Goal: Transaction & Acquisition: Download file/media

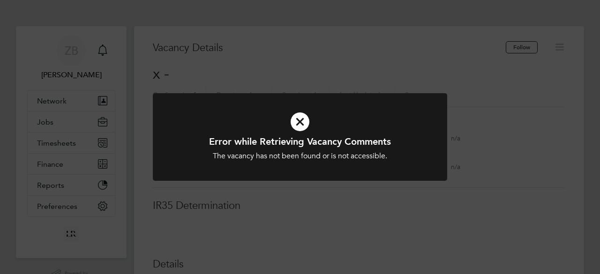
scroll to position [15, 202]
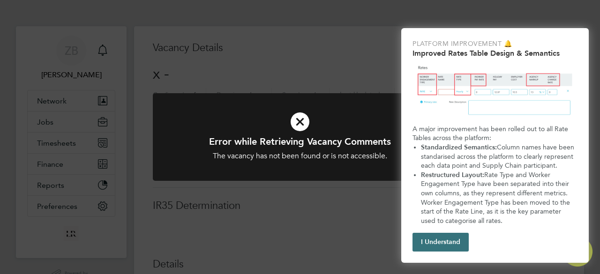
click at [435, 240] on button "I Understand" at bounding box center [441, 242] width 56 height 19
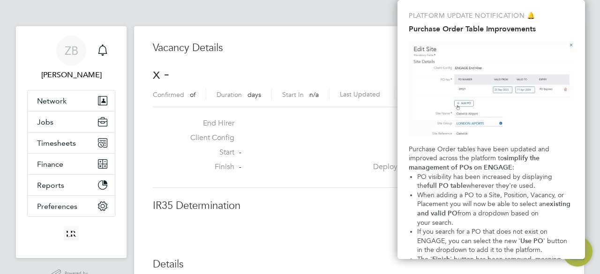
click at [158, 74] on span "x -" at bounding box center [161, 74] width 16 height 18
click at [59, 169] on button "Finance" at bounding box center [71, 164] width 87 height 21
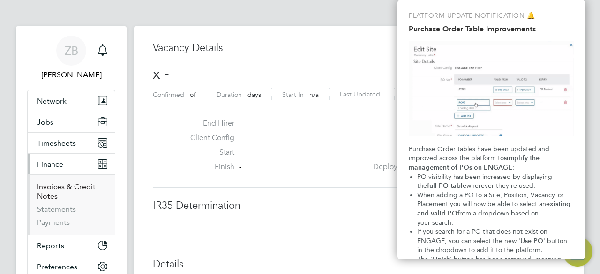
click at [57, 187] on link "Invoices & Credit Notes" at bounding box center [66, 191] width 59 height 18
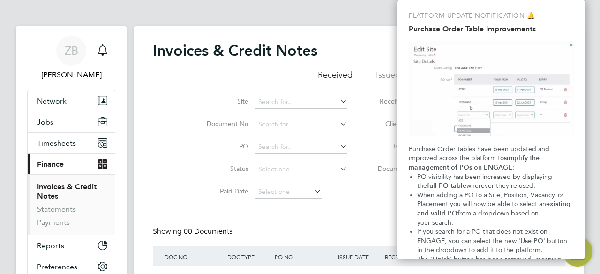
click at [381, 75] on li "Issued" at bounding box center [388, 77] width 24 height 17
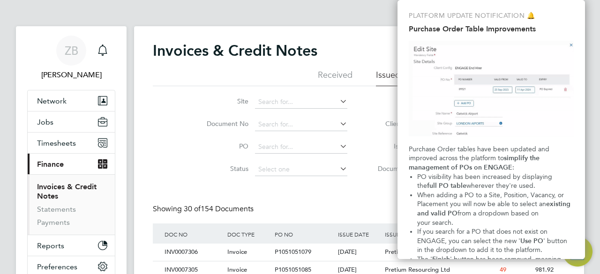
click at [571, 44] on img "Purchase Order Table Improvements" at bounding box center [491, 89] width 165 height 96
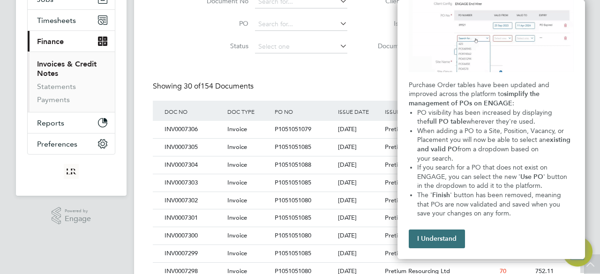
click at [439, 239] on button "I Understand" at bounding box center [437, 239] width 56 height 19
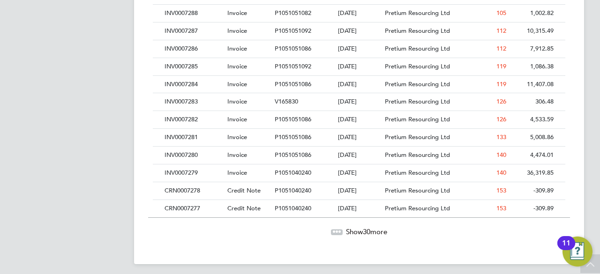
click at [356, 229] on span "Show 30 more" at bounding box center [366, 231] width 41 height 9
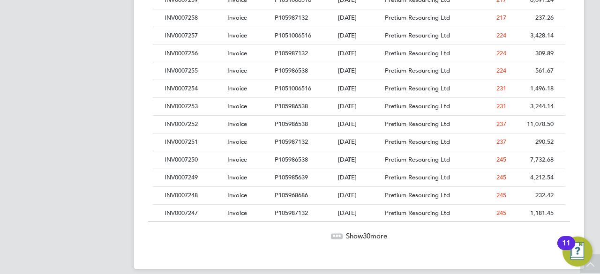
click at [348, 232] on span "Show 30 more" at bounding box center [366, 236] width 41 height 9
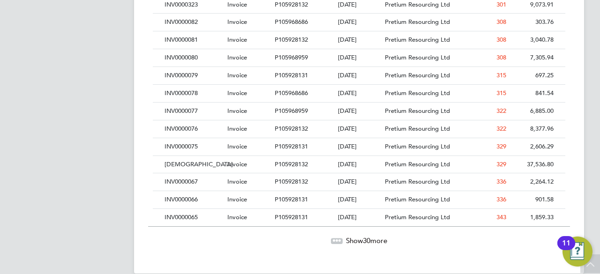
click at [589, 263] on img "Open Resource Center, 11 new notifications" at bounding box center [578, 252] width 30 height 30
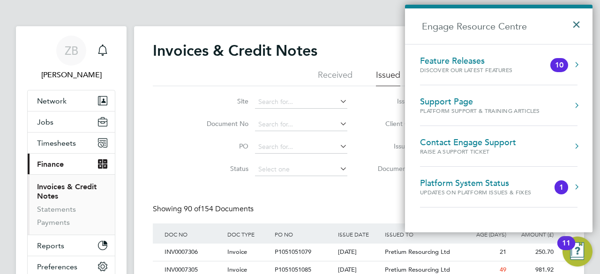
click at [574, 24] on button "×" at bounding box center [579, 21] width 14 height 21
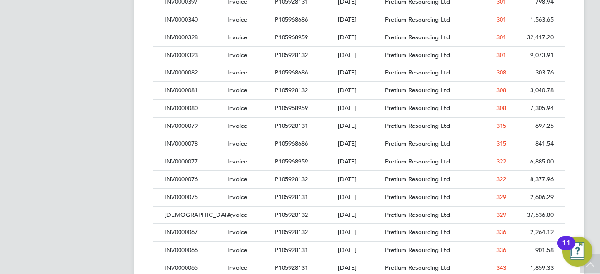
scroll to position [1616, 0]
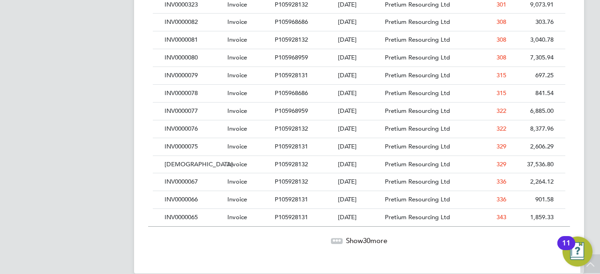
click at [358, 236] on span "Show 30 more" at bounding box center [366, 240] width 41 height 9
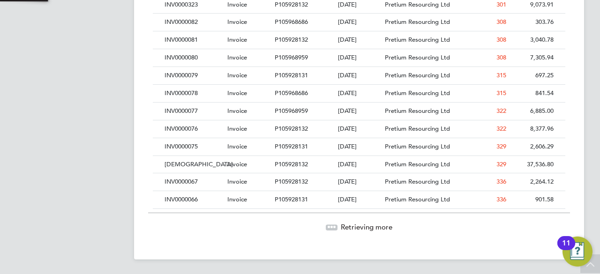
scroll to position [18, 79]
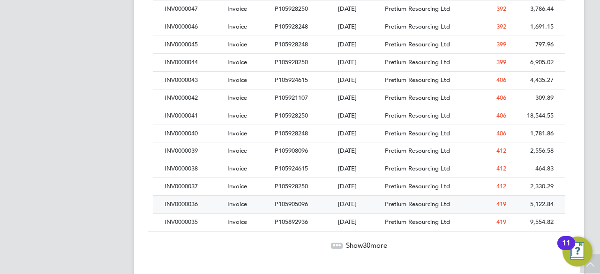
click at [405, 196] on div "Pretium Resourcing Ltd" at bounding box center [422, 204] width 79 height 17
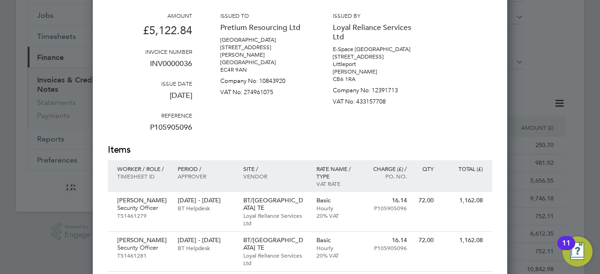
scroll to position [105, 0]
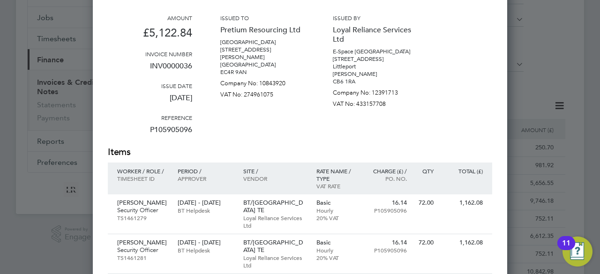
click at [36, 231] on div at bounding box center [300, 137] width 600 height 274
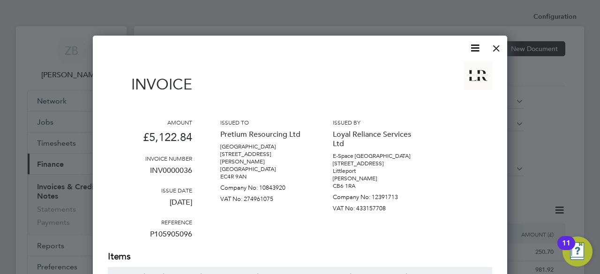
click at [493, 50] on div at bounding box center [496, 46] width 17 height 17
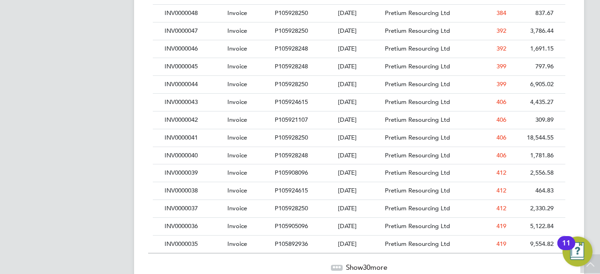
scroll to position [2123, 0]
click at [346, 262] on span "Show 30 more" at bounding box center [366, 266] width 41 height 9
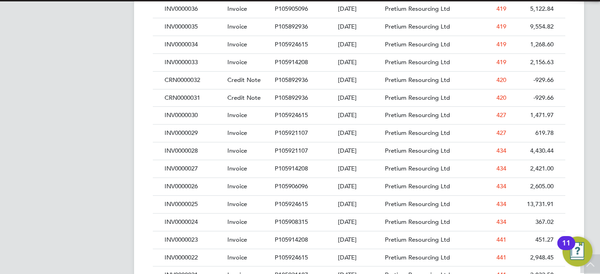
scroll to position [5, 5]
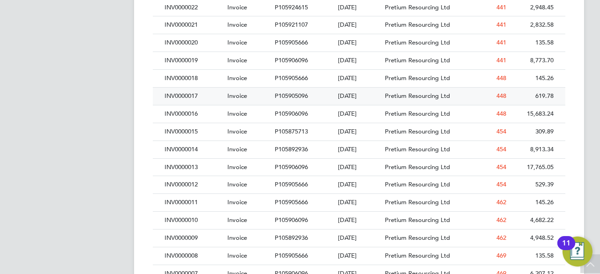
click at [350, 88] on div "[DATE]" at bounding box center [359, 96] width 47 height 17
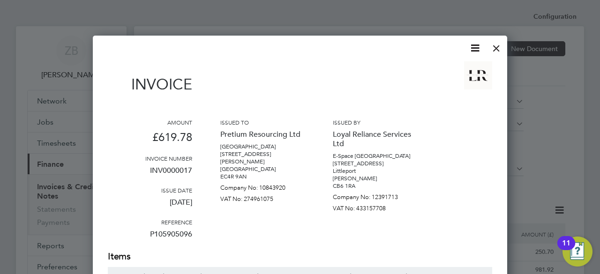
click at [496, 43] on div at bounding box center [496, 46] width 17 height 17
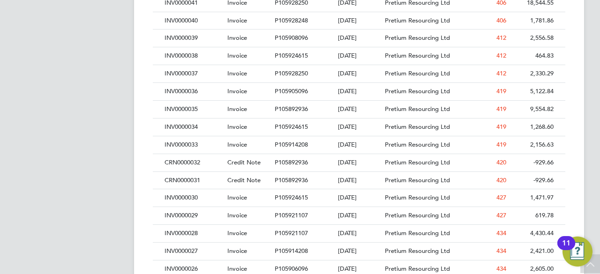
scroll to position [2251, 0]
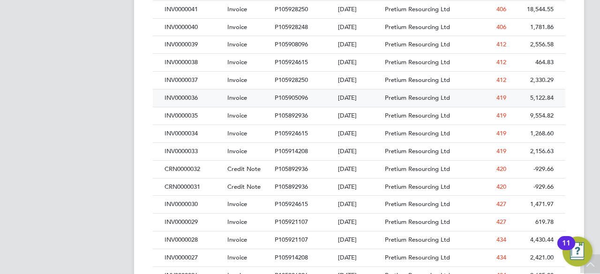
click at [329, 90] on div "P105905096" at bounding box center [303, 98] width 63 height 17
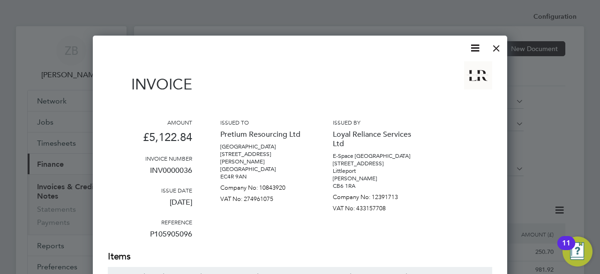
click at [500, 49] on div at bounding box center [496, 46] width 17 height 17
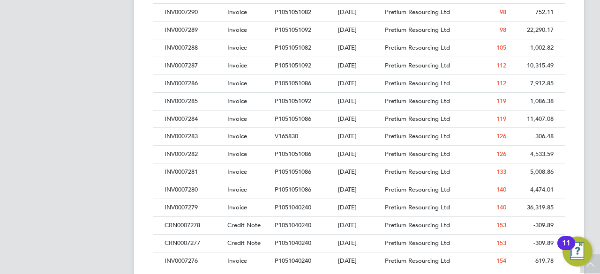
scroll to position [524, 0]
click at [297, 257] on span "P1051040240" at bounding box center [293, 261] width 37 height 8
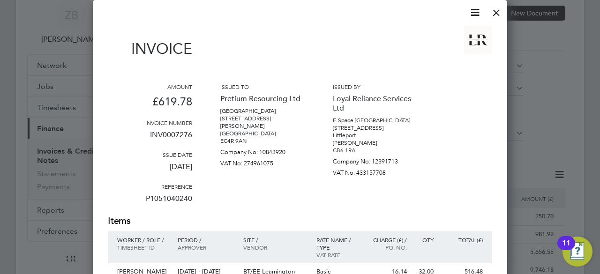
scroll to position [34, 0]
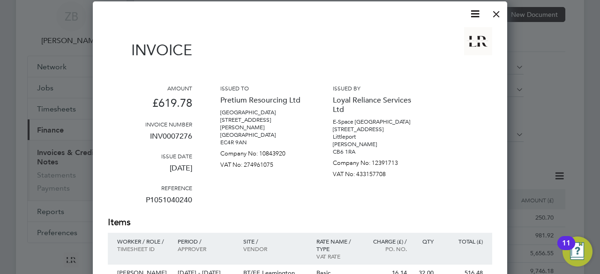
click at [475, 18] on icon at bounding box center [475, 14] width 12 height 12
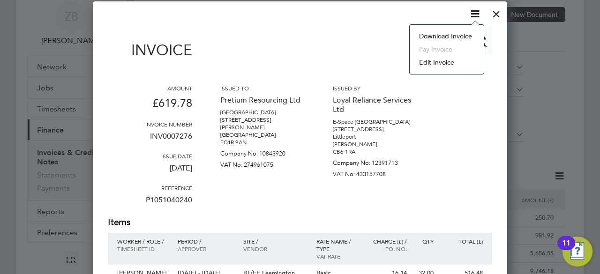
click at [422, 37] on li "Download Invoice" at bounding box center [446, 36] width 65 height 13
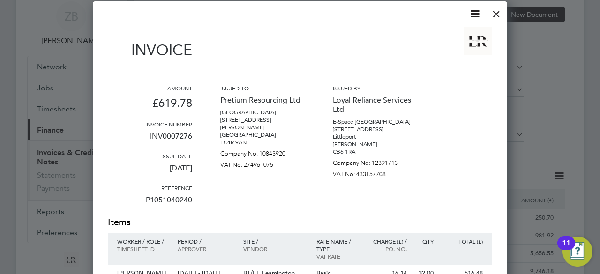
click at [496, 15] on div at bounding box center [496, 11] width 17 height 17
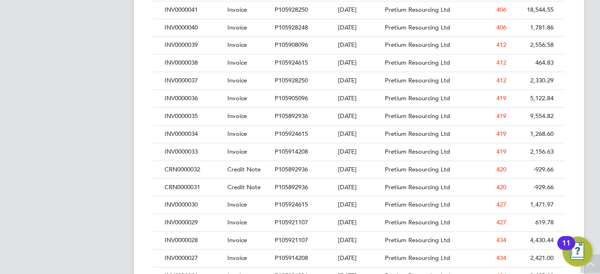
scroll to position [2250, 0]
click at [296, 95] on span "P105905096" at bounding box center [291, 99] width 33 height 8
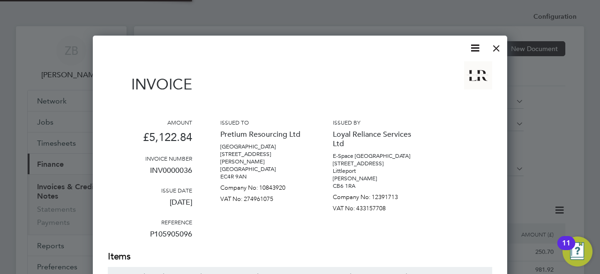
scroll to position [697, 414]
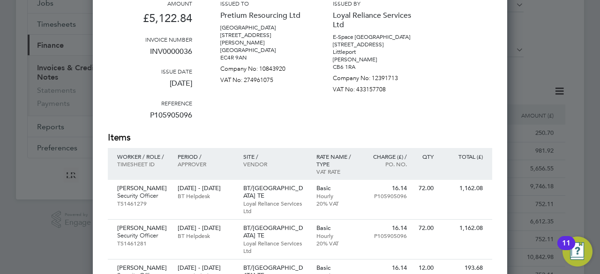
scroll to position [0, 0]
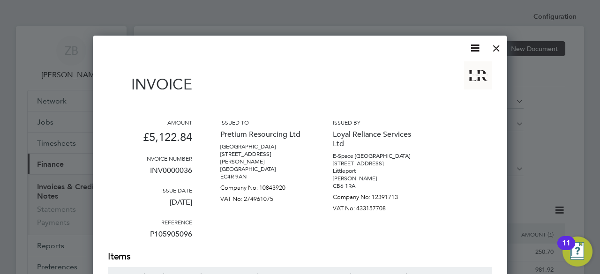
click at [478, 45] on icon at bounding box center [475, 48] width 12 height 12
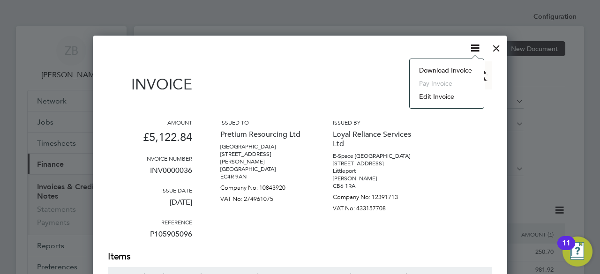
click at [431, 73] on li "Download Invoice" at bounding box center [446, 70] width 65 height 13
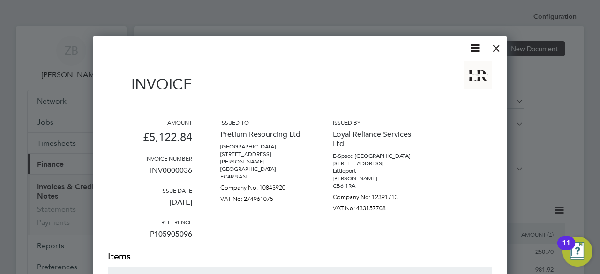
click at [497, 51] on div at bounding box center [496, 46] width 17 height 17
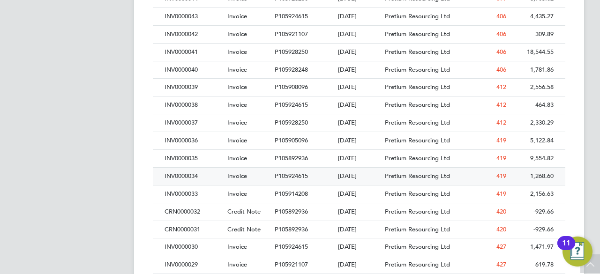
scroll to position [2206, 0]
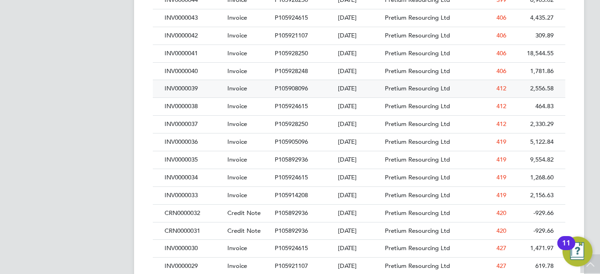
click at [297, 80] on div "P105908096" at bounding box center [303, 88] width 63 height 17
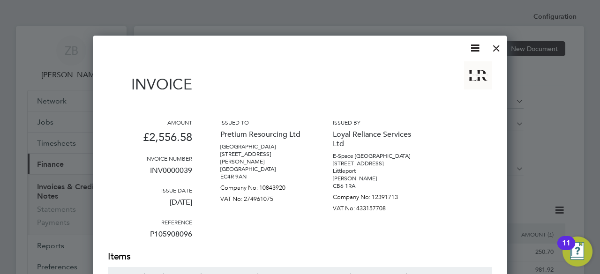
click at [477, 44] on icon at bounding box center [475, 48] width 12 height 12
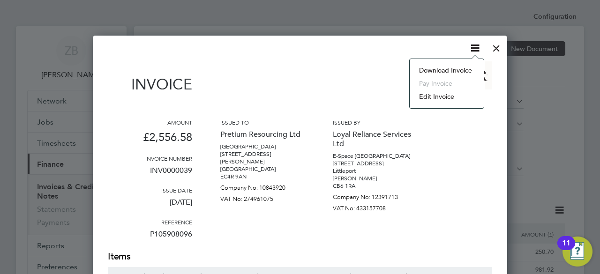
click at [438, 64] on li "Download Invoice" at bounding box center [446, 70] width 65 height 13
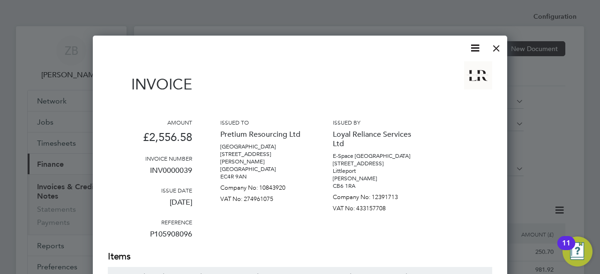
click at [500, 44] on div at bounding box center [496, 46] width 17 height 17
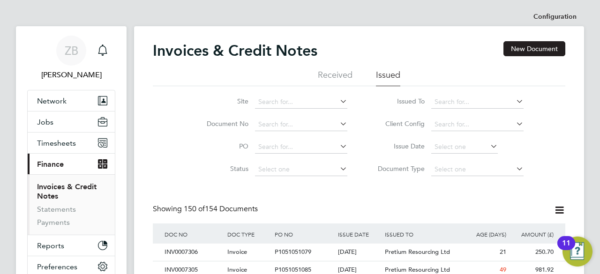
click at [496, 48] on div "Invoices & Credit Notes New Document" at bounding box center [359, 55] width 413 height 28
click at [568, 244] on div "11" at bounding box center [566, 249] width 8 height 12
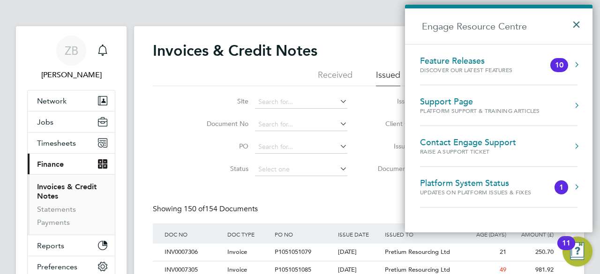
click at [579, 27] on button "×" at bounding box center [579, 21] width 14 height 21
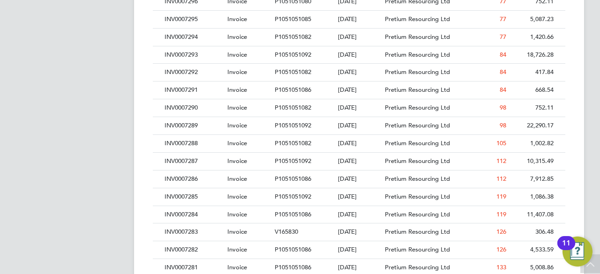
scroll to position [429, 0]
click at [314, 229] on div "V165830" at bounding box center [303, 231] width 63 height 17
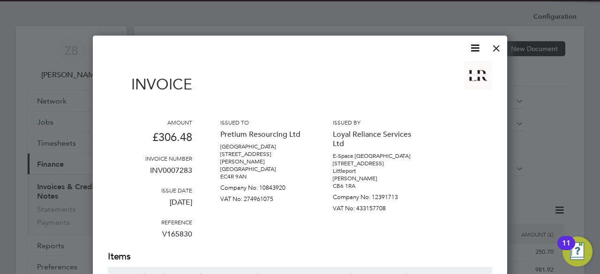
scroll to position [499, 414]
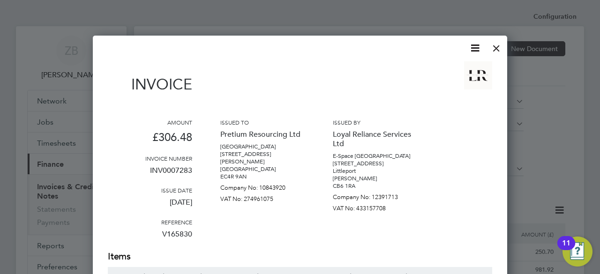
click at [476, 51] on icon at bounding box center [475, 48] width 12 height 12
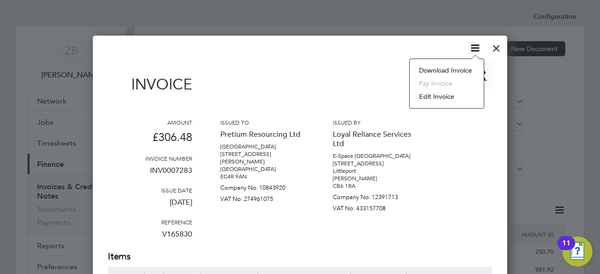
click at [473, 51] on icon at bounding box center [475, 48] width 12 height 12
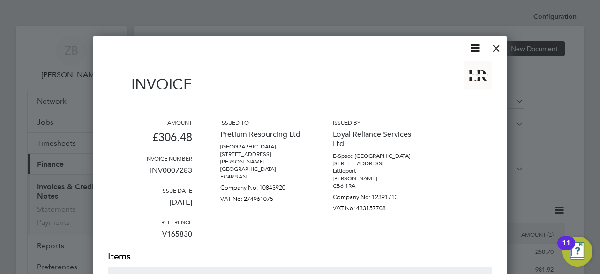
click at [473, 48] on icon at bounding box center [475, 48] width 12 height 12
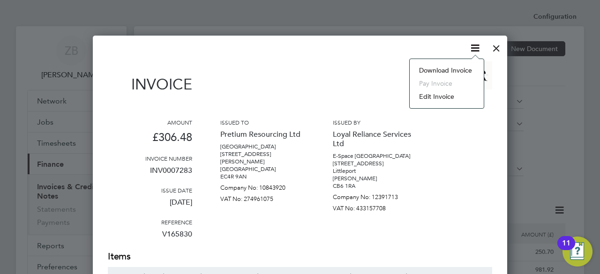
click at [472, 49] on icon at bounding box center [475, 48] width 12 height 12
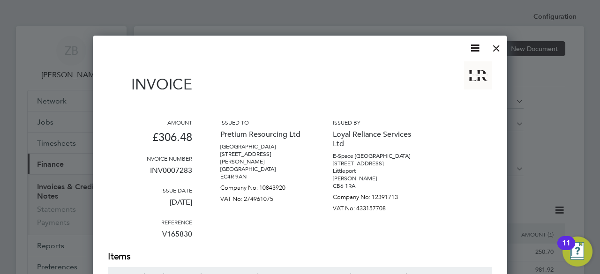
click at [499, 50] on div at bounding box center [496, 46] width 17 height 17
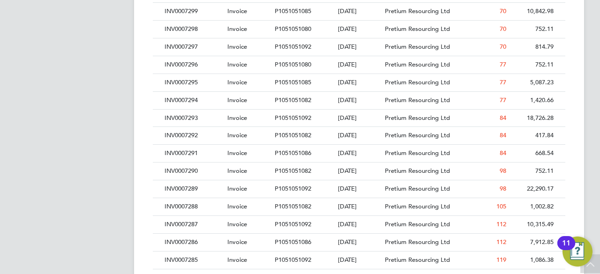
scroll to position [440, 0]
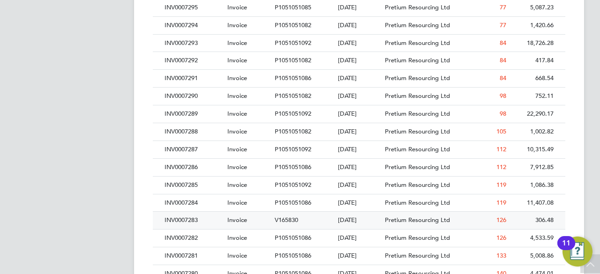
click at [290, 213] on div "V165830" at bounding box center [303, 220] width 63 height 17
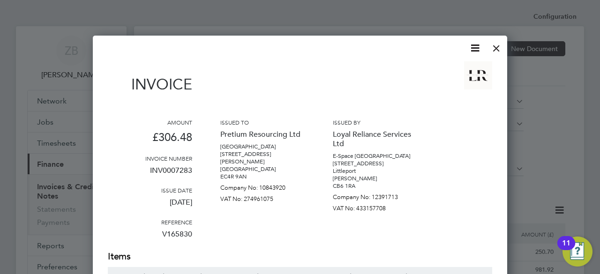
scroll to position [499, 414]
click at [473, 45] on icon at bounding box center [475, 48] width 12 height 12
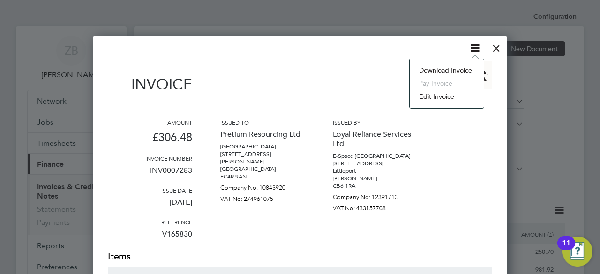
click at [427, 71] on li "Download Invoice" at bounding box center [446, 70] width 65 height 13
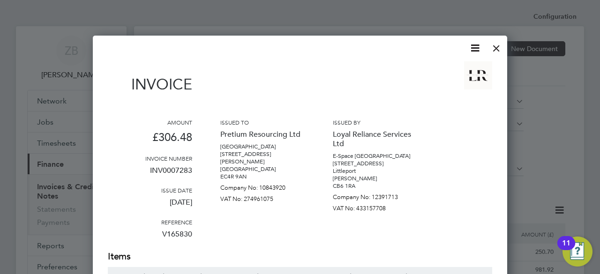
click at [497, 45] on div at bounding box center [496, 46] width 17 height 17
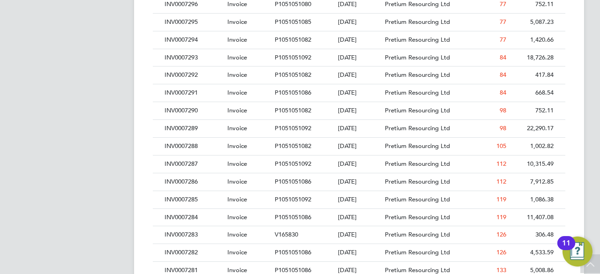
scroll to position [427, 0]
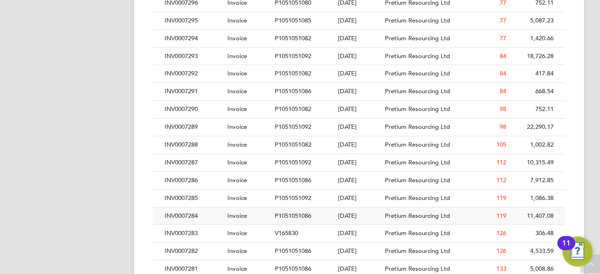
click at [288, 212] on span "P1051051086" at bounding box center [293, 216] width 37 height 8
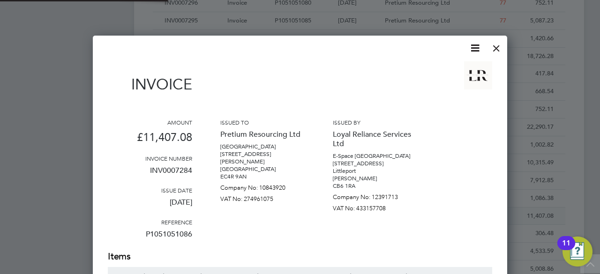
scroll to position [1461, 414]
click at [472, 49] on icon at bounding box center [475, 48] width 12 height 12
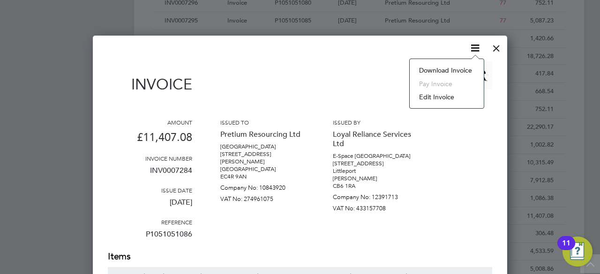
click at [451, 68] on li "Download Invoice" at bounding box center [446, 70] width 65 height 13
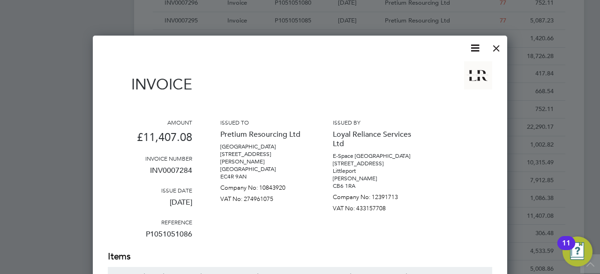
click at [493, 45] on div at bounding box center [496, 46] width 17 height 17
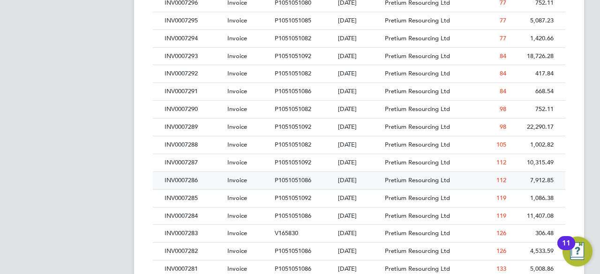
click at [304, 172] on div "P1051051086" at bounding box center [303, 180] width 63 height 17
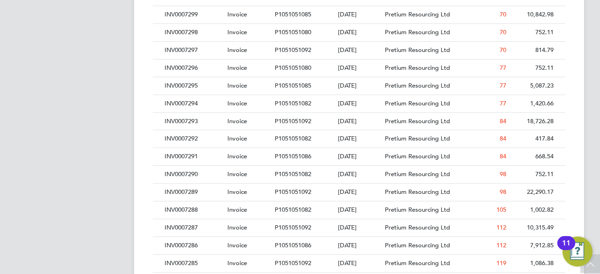
scroll to position [421, 0]
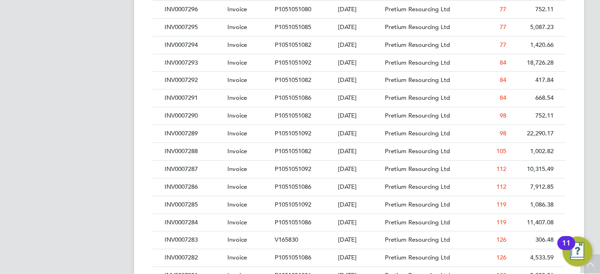
click at [138, 187] on div at bounding box center [300, 137] width 600 height 274
click at [186, 183] on div at bounding box center [300, 137] width 600 height 274
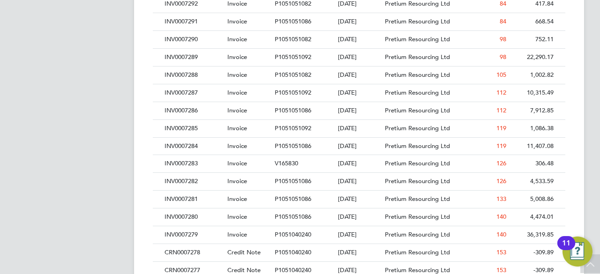
scroll to position [498, 0]
click at [361, 108] on div at bounding box center [300, 137] width 600 height 274
click at [186, 106] on div at bounding box center [300, 137] width 600 height 274
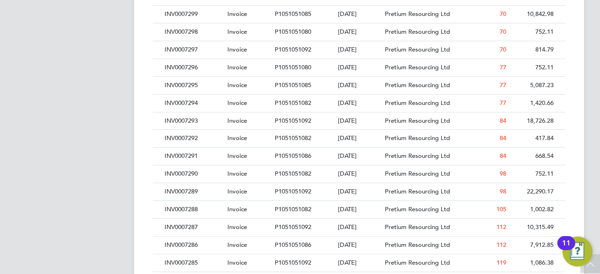
scroll to position [363, 0]
click at [189, 238] on div at bounding box center [300, 137] width 600 height 274
click at [178, 244] on div at bounding box center [300, 137] width 600 height 274
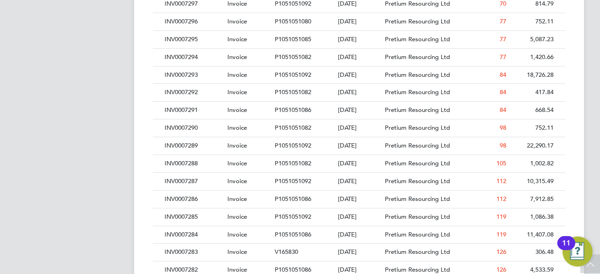
scroll to position [409, 0]
